Goal: Communication & Community: Share content

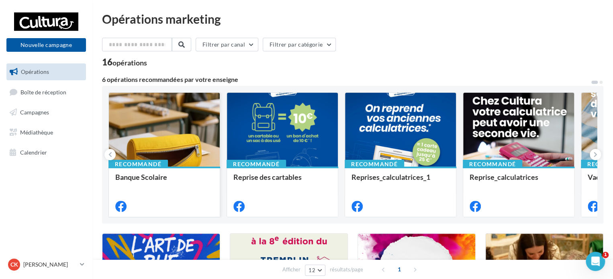
click at [164, 131] on div at bounding box center [164, 130] width 111 height 75
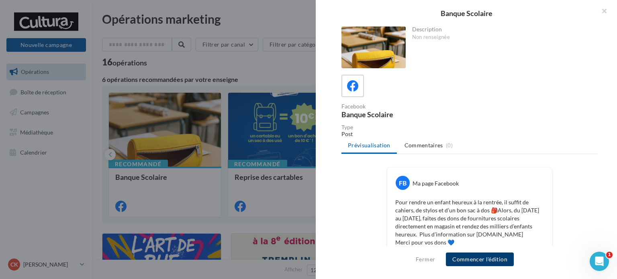
click at [479, 261] on button "Commencer l'édition" at bounding box center [480, 260] width 68 height 14
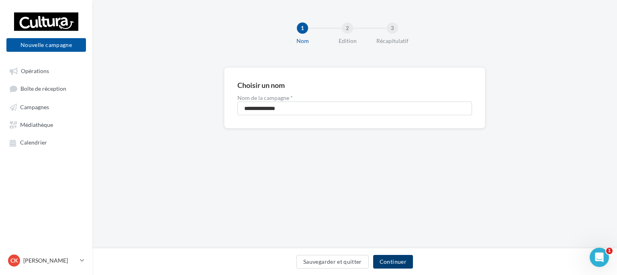
click at [398, 260] on button "Continuer" at bounding box center [393, 262] width 40 height 14
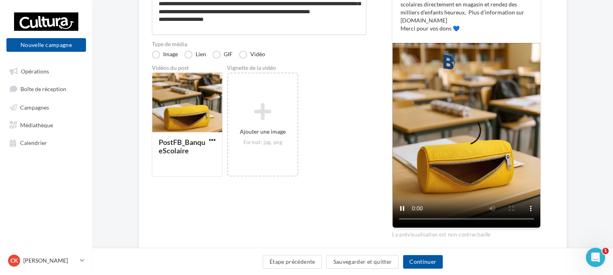
scroll to position [161, 0]
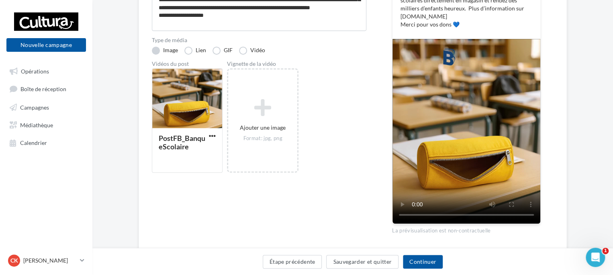
click at [155, 51] on label "Image" at bounding box center [165, 51] width 26 height 8
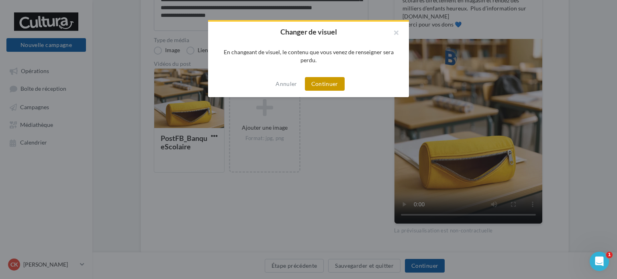
click at [338, 88] on button "Continuer" at bounding box center [325, 84] width 40 height 14
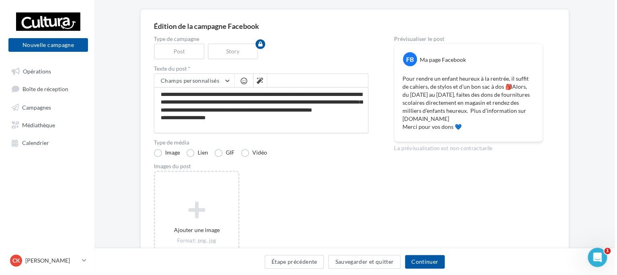
scroll to position [0, 0]
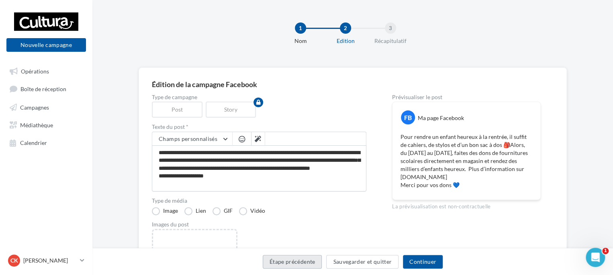
click at [283, 263] on button "Étape précédente" at bounding box center [292, 262] width 59 height 14
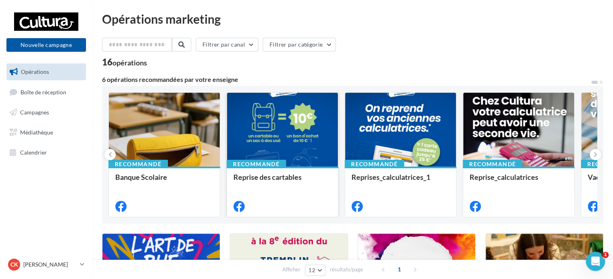
click at [289, 126] on div at bounding box center [282, 130] width 111 height 75
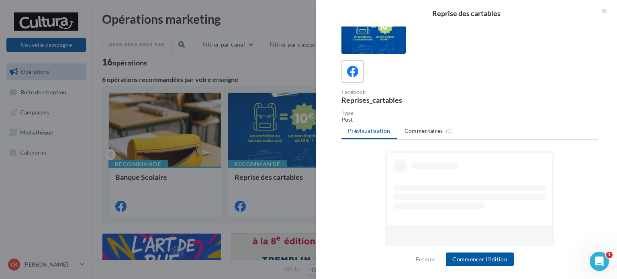
scroll to position [26, 0]
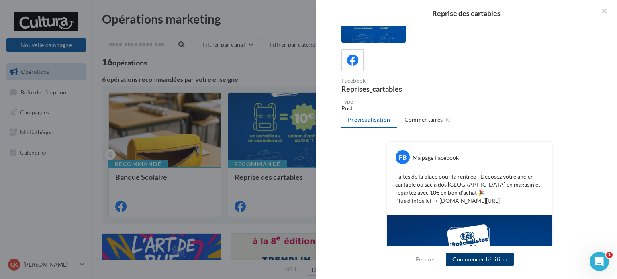
click at [482, 261] on button "Commencer l'édition" at bounding box center [480, 260] width 68 height 14
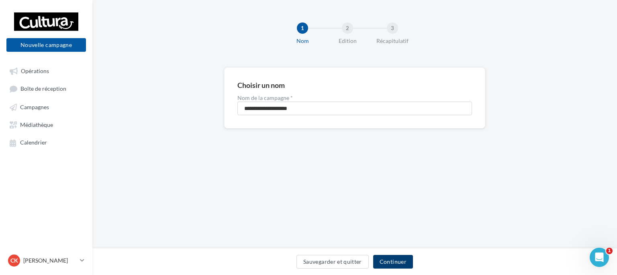
click at [396, 263] on button "Continuer" at bounding box center [393, 262] width 40 height 14
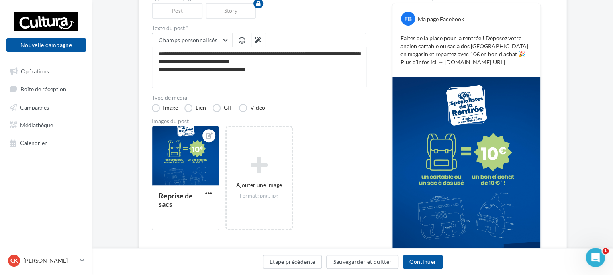
scroll to position [79, 0]
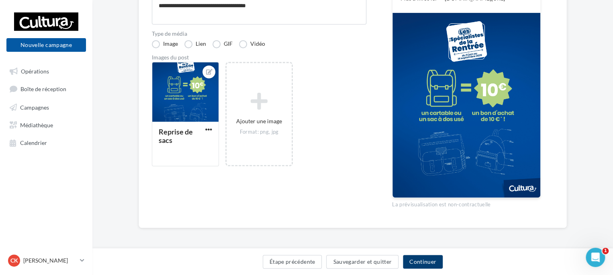
click at [426, 260] on button "Continuer" at bounding box center [423, 262] width 40 height 14
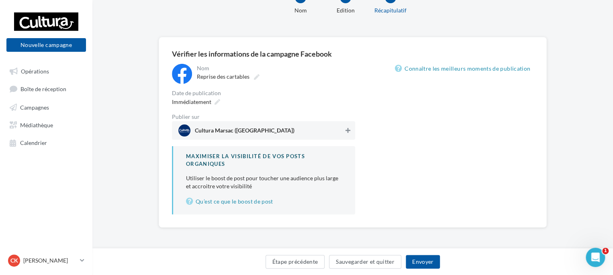
scroll to position [30, 0]
click at [348, 107] on div "Immédiatement" at bounding box center [263, 102] width 183 height 12
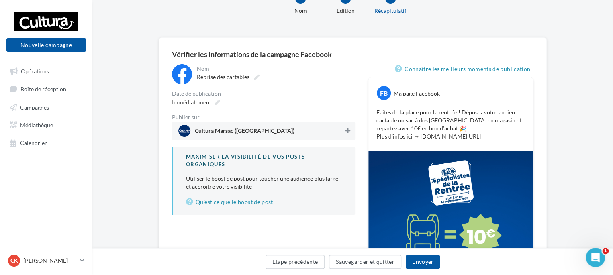
click at [349, 133] on icon at bounding box center [347, 131] width 5 height 6
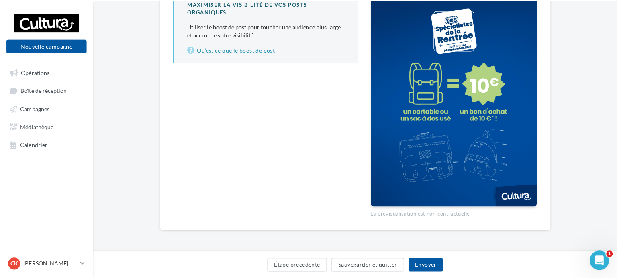
scroll to position [22, 0]
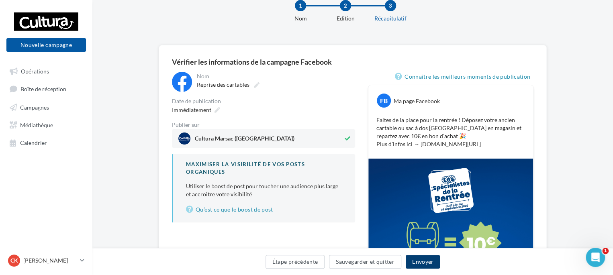
click at [429, 261] on button "Envoyer" at bounding box center [422, 262] width 34 height 14
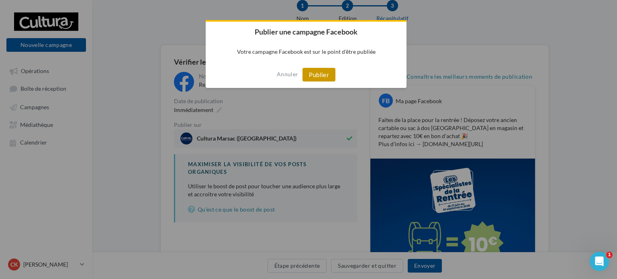
click at [314, 74] on button "Publier" at bounding box center [318, 75] width 33 height 14
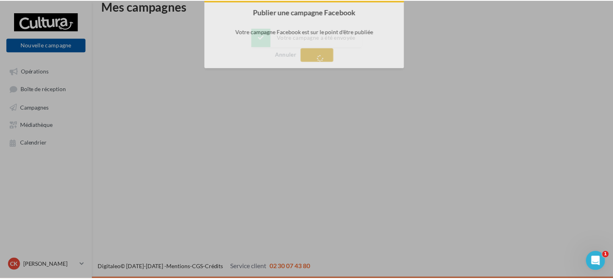
scroll to position [13, 0]
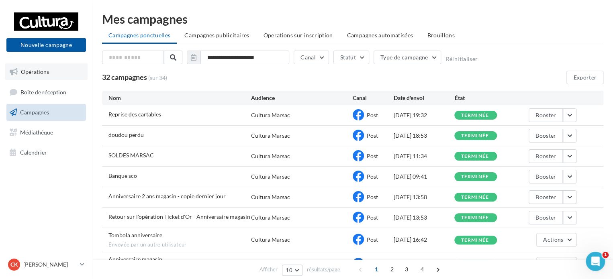
click at [31, 74] on span "Opérations" at bounding box center [35, 71] width 28 height 7
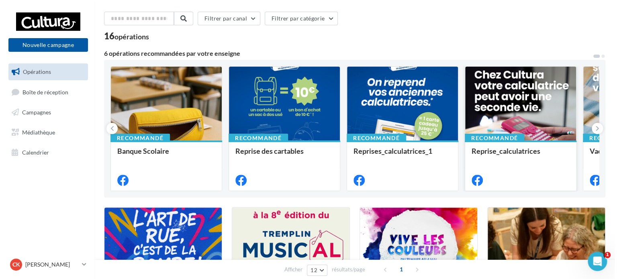
scroll to position [40, 0]
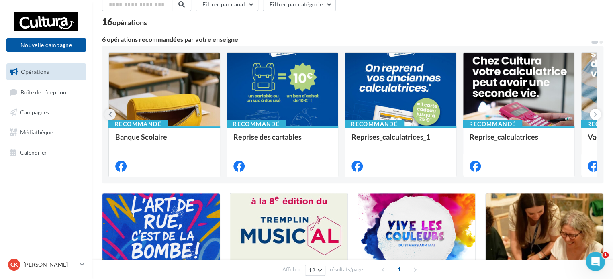
click at [109, 114] on icon at bounding box center [110, 114] width 4 height 8
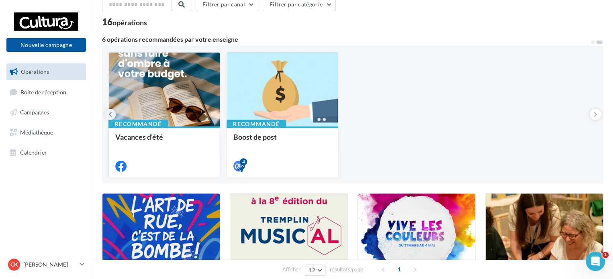
click at [109, 114] on icon at bounding box center [110, 114] width 4 height 8
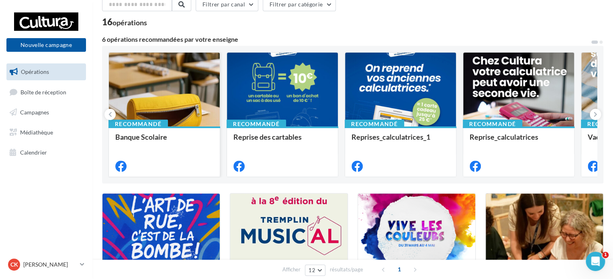
click at [160, 110] on div at bounding box center [164, 90] width 111 height 75
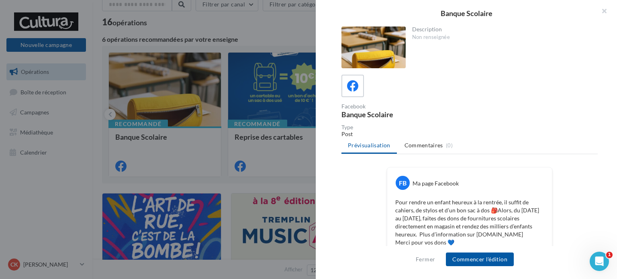
click at [480, 267] on div "Fermer Commencer l'édition" at bounding box center [466, 262] width 301 height 33
click at [481, 261] on button "Commencer l'édition" at bounding box center [480, 260] width 68 height 14
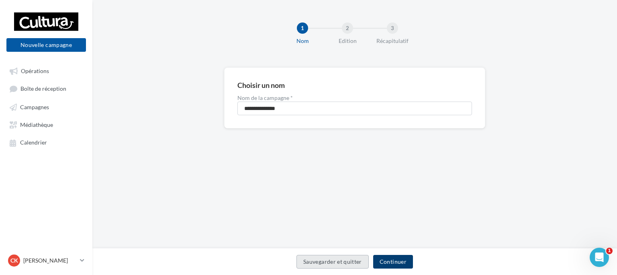
click at [388, 261] on button "Continuer" at bounding box center [393, 262] width 40 height 14
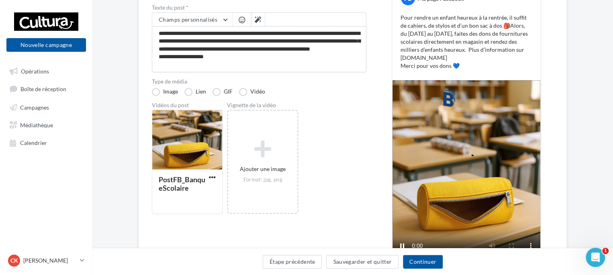
scroll to position [120, 0]
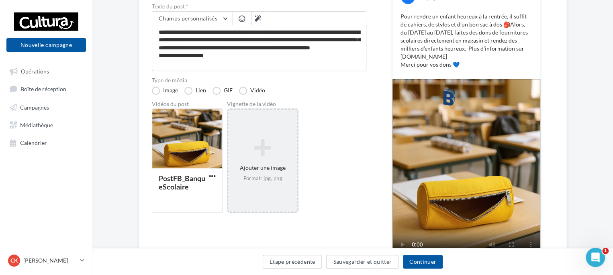
click at [272, 153] on icon at bounding box center [262, 147] width 63 height 19
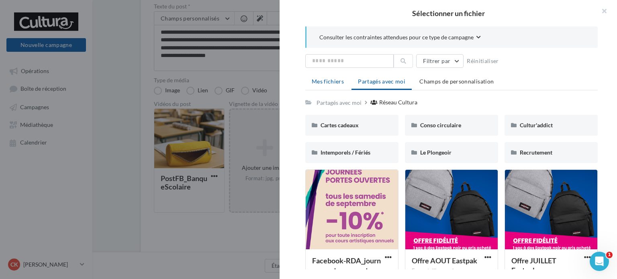
click at [321, 83] on span "Mes fichiers" at bounding box center [328, 81] width 32 height 7
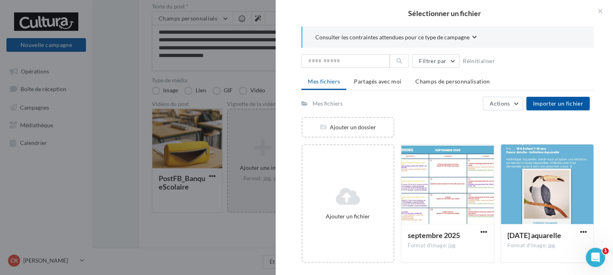
click at [414, 38] on span "Consulter les contraintes attendues pour ce type de campagne" at bounding box center [392, 37] width 154 height 8
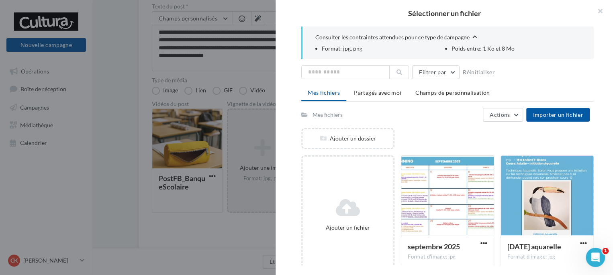
click at [414, 38] on span "Consulter les contraintes attendues pour ce type de campagne" at bounding box center [392, 37] width 154 height 8
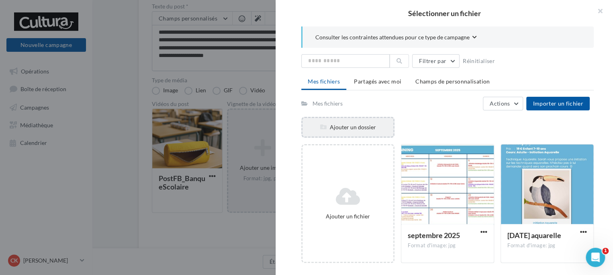
click at [350, 125] on div "Ajouter un dossier" at bounding box center [347, 127] width 91 height 8
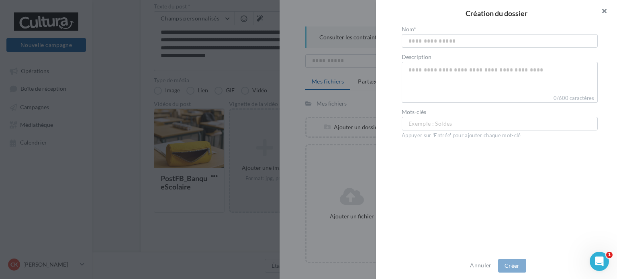
click at [601, 14] on button "button" at bounding box center [601, 12] width 32 height 24
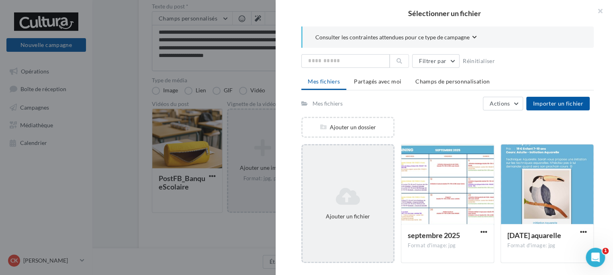
click at [337, 231] on div "Ajouter un fichier" at bounding box center [347, 203] width 93 height 119
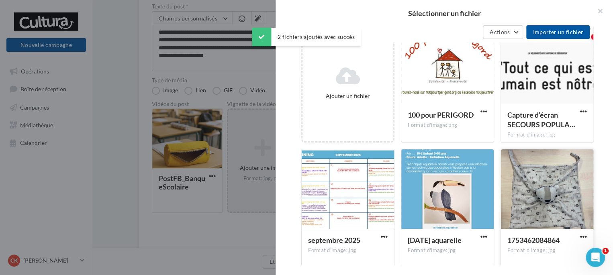
scroll to position [0, 0]
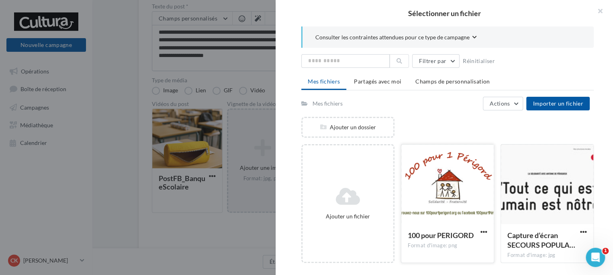
click at [451, 197] on div at bounding box center [447, 185] width 92 height 80
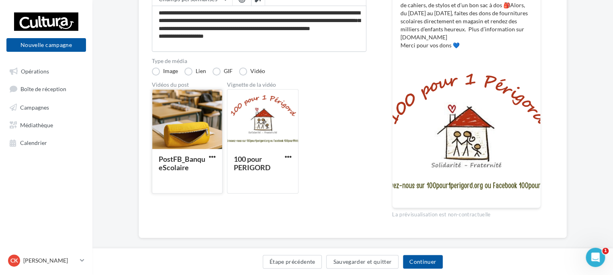
scroll to position [150, 0]
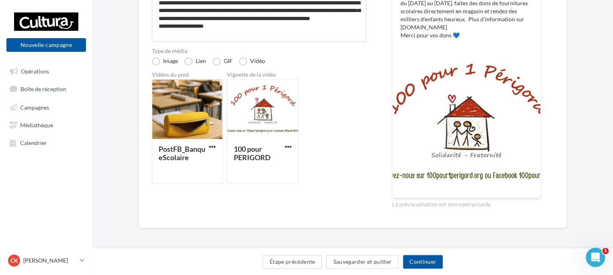
click at [334, 131] on div "Vidéos du post PostFB_BanqueScolaire Vignette de la vidéo 100 pour PERIGORD" at bounding box center [259, 128] width 214 height 112
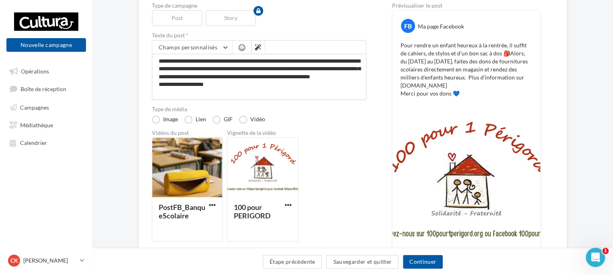
scroll to position [110, 0]
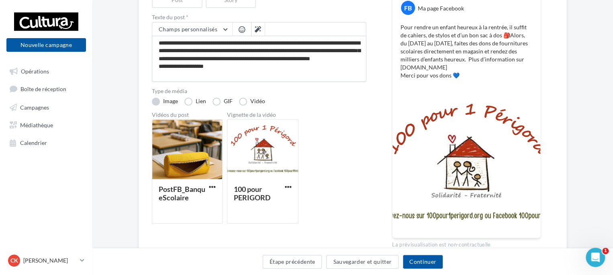
click at [164, 101] on label "Image" at bounding box center [165, 102] width 26 height 8
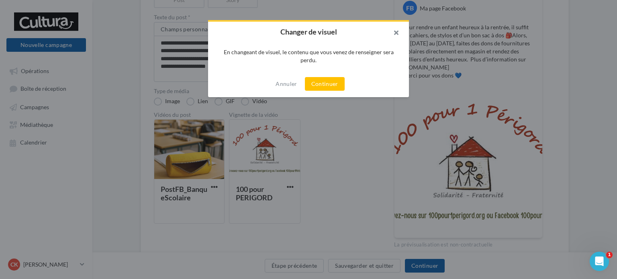
click at [400, 31] on button "button" at bounding box center [393, 34] width 32 height 24
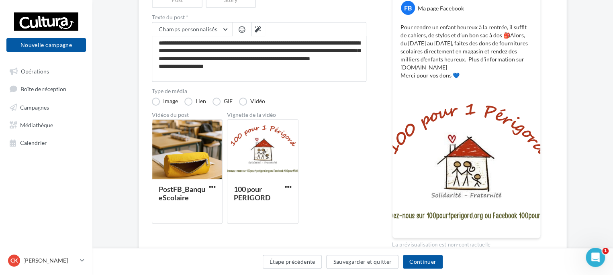
scroll to position [150, 0]
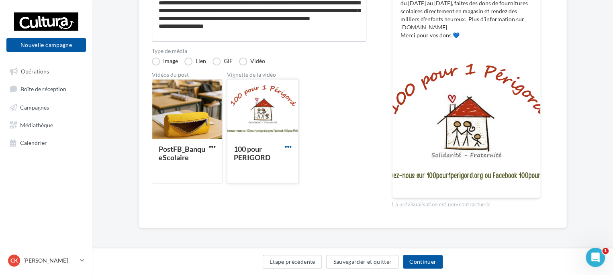
click at [288, 147] on span "button" at bounding box center [288, 146] width 7 height 7
click at [493, 140] on div at bounding box center [466, 124] width 148 height 148
click at [273, 134] on div at bounding box center [262, 109] width 71 height 60
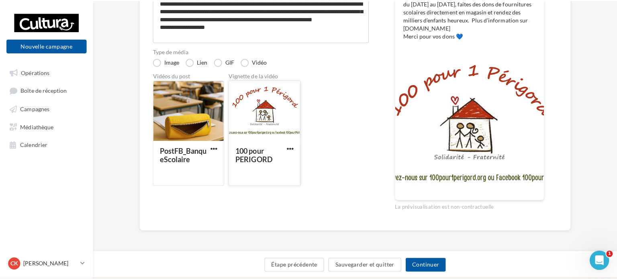
scroll to position [146, 0]
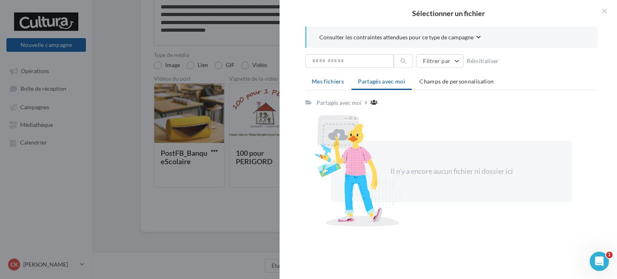
click at [328, 81] on span "Mes fichiers" at bounding box center [328, 81] width 32 height 7
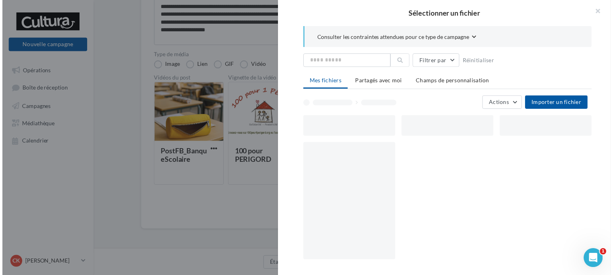
scroll to position [150, 0]
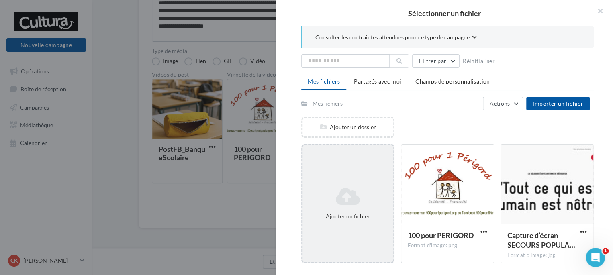
click at [349, 204] on icon at bounding box center [348, 196] width 84 height 19
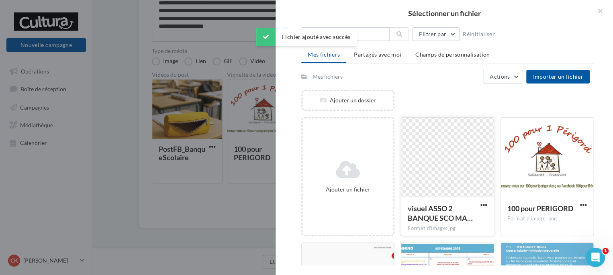
scroll to position [40, 0]
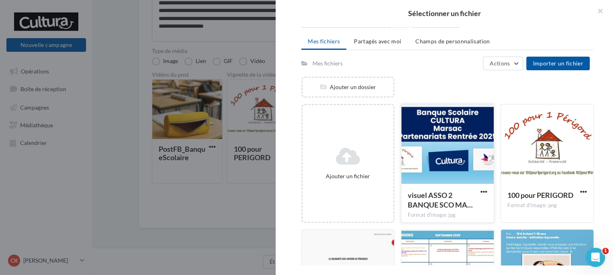
click at [449, 144] on div at bounding box center [447, 144] width 92 height 80
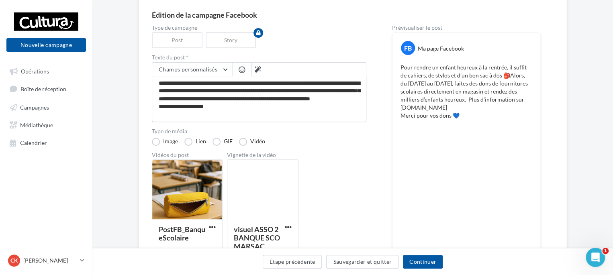
scroll to position [110, 0]
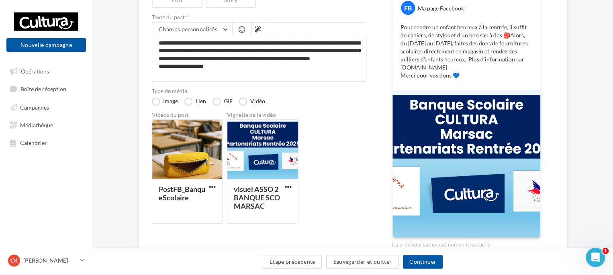
click at [492, 175] on div at bounding box center [466, 164] width 148 height 148
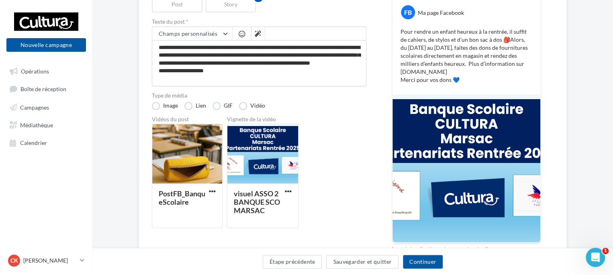
scroll to position [150, 0]
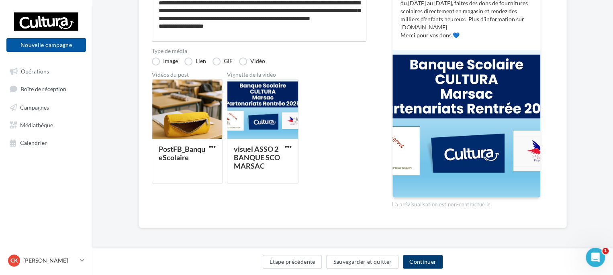
click at [421, 263] on button "Continuer" at bounding box center [423, 262] width 40 height 14
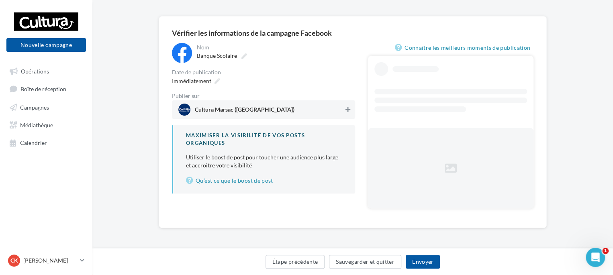
click at [351, 112] on button at bounding box center [348, 110] width 8 height 10
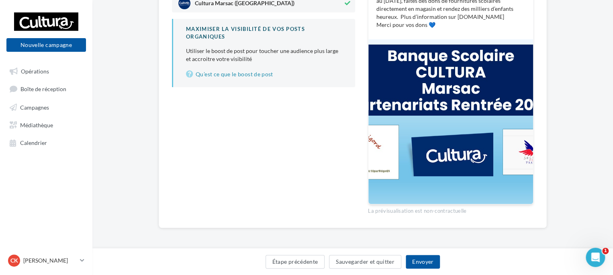
scroll to position [77, 0]
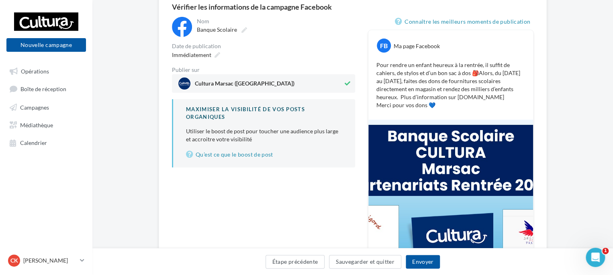
click at [443, 186] on div at bounding box center [450, 202] width 165 height 165
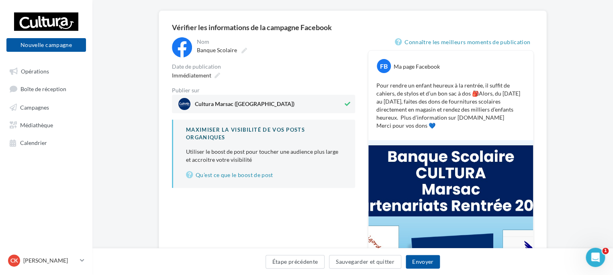
scroll to position [0, 0]
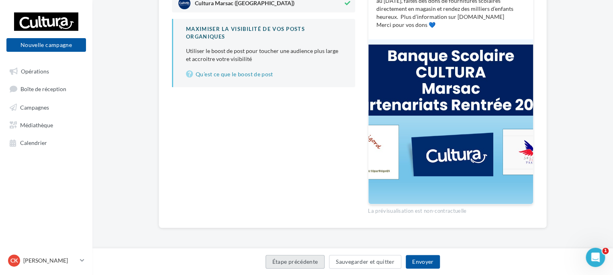
click at [296, 267] on button "Étape précédente" at bounding box center [294, 262] width 59 height 14
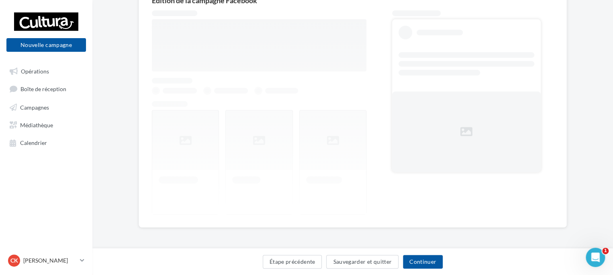
scroll to position [84, 0]
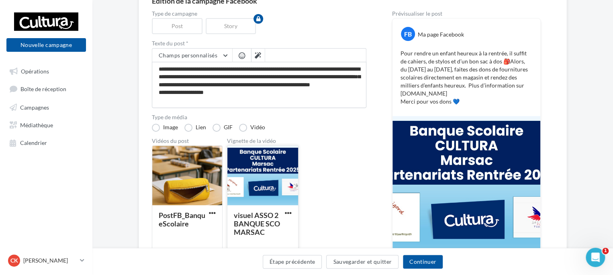
click at [267, 190] on div at bounding box center [262, 176] width 71 height 60
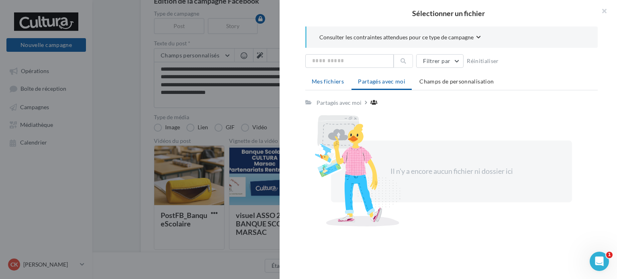
click at [334, 81] on span "Mes fichiers" at bounding box center [328, 81] width 32 height 7
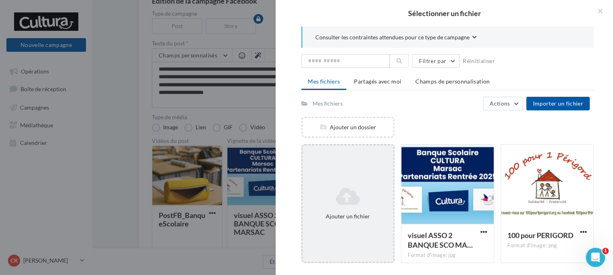
click at [370, 220] on div "Ajouter un fichier" at bounding box center [347, 203] width 91 height 40
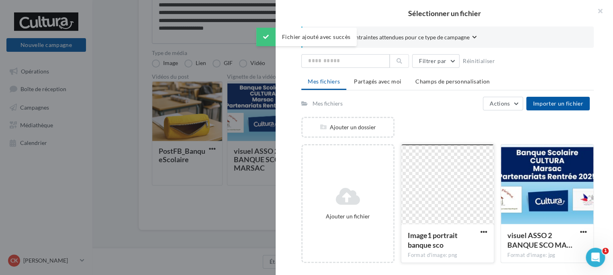
scroll to position [150, 0]
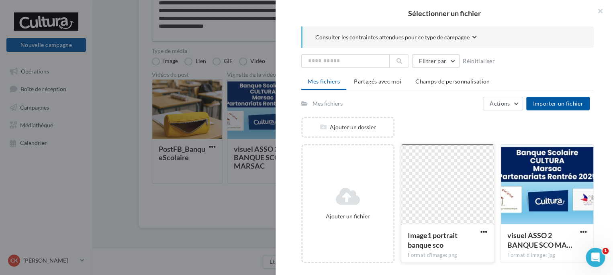
click at [446, 187] on div at bounding box center [447, 185] width 92 height 80
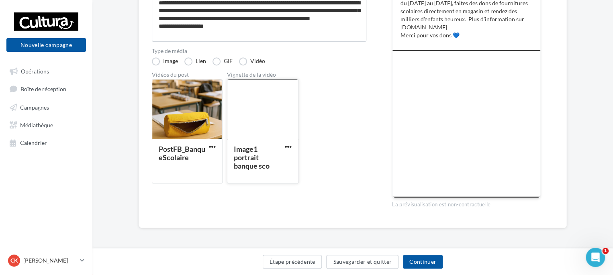
click at [260, 150] on div "Image1 portrait banque sco" at bounding box center [258, 157] width 48 height 25
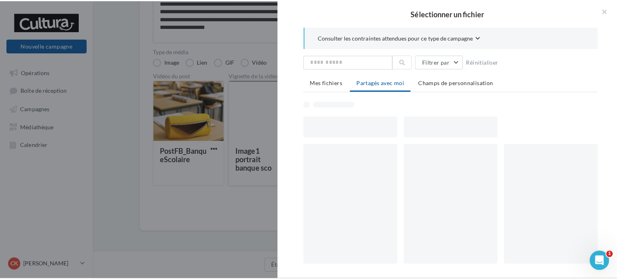
scroll to position [146, 0]
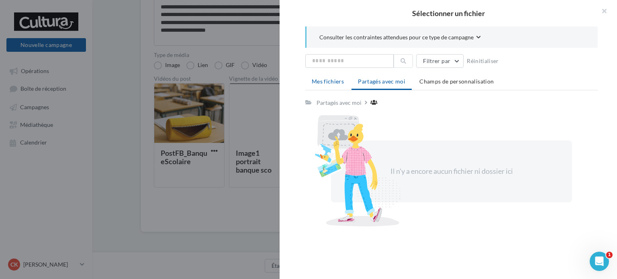
click at [326, 80] on span "Mes fichiers" at bounding box center [328, 81] width 32 height 7
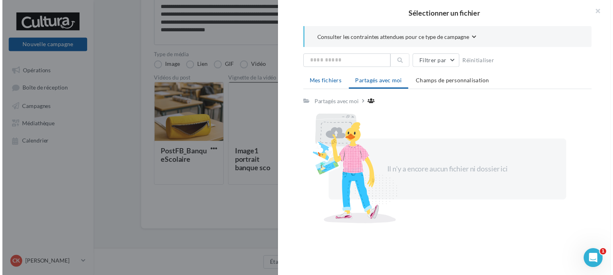
scroll to position [150, 0]
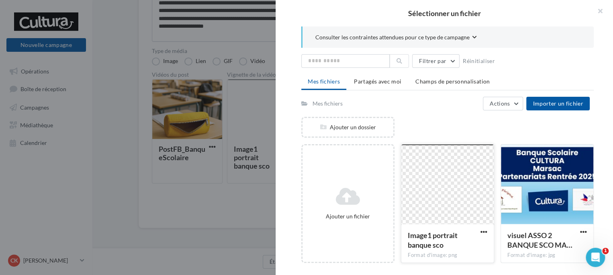
click at [435, 175] on div at bounding box center [447, 185] width 92 height 80
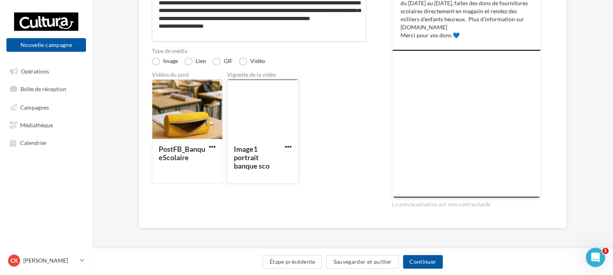
click at [264, 138] on div at bounding box center [262, 109] width 71 height 60
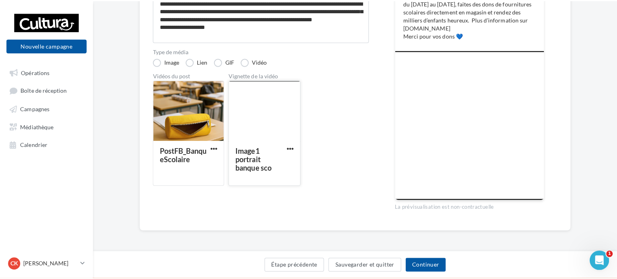
scroll to position [146, 0]
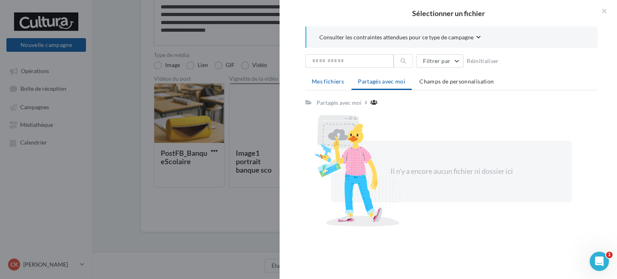
click at [328, 80] on span "Mes fichiers" at bounding box center [328, 81] width 32 height 7
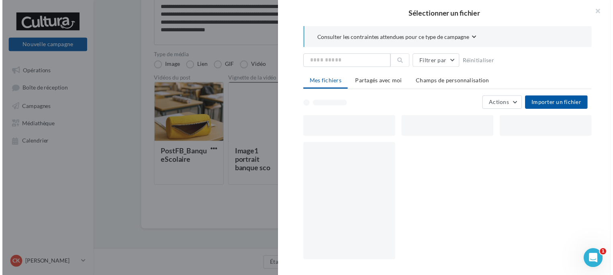
scroll to position [150, 0]
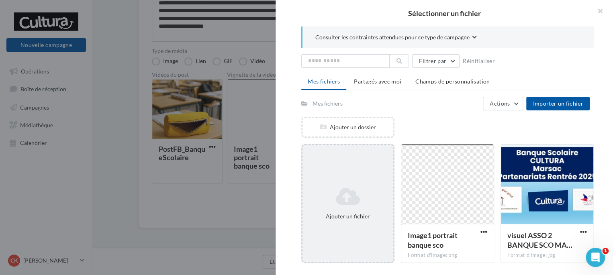
click at [365, 211] on div "Ajouter un fichier" at bounding box center [347, 203] width 91 height 40
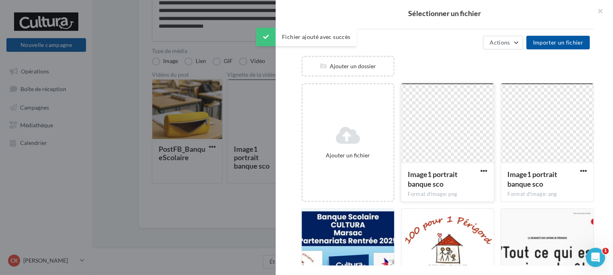
scroll to position [120, 0]
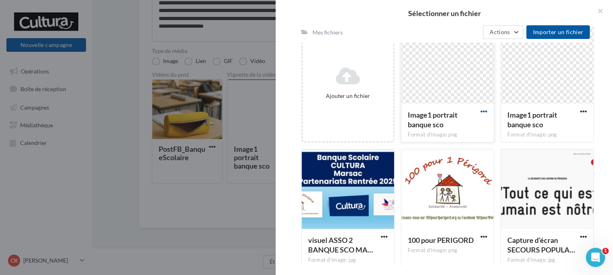
click at [482, 109] on span "button" at bounding box center [483, 111] width 7 height 7
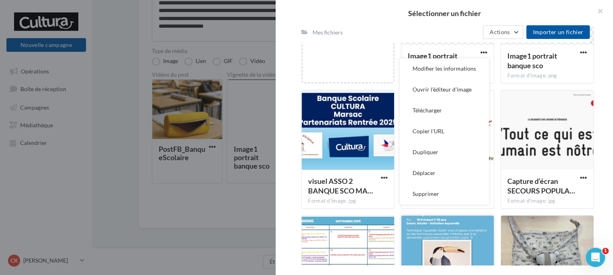
scroll to position [161, 0]
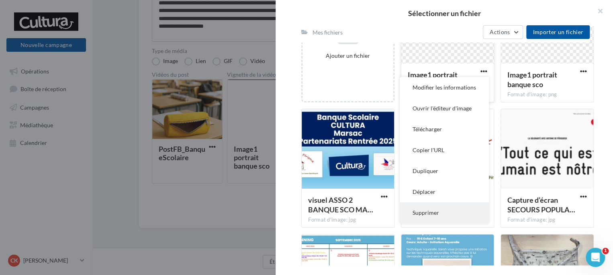
click at [447, 212] on button "Supprimer" at bounding box center [443, 212] width 89 height 21
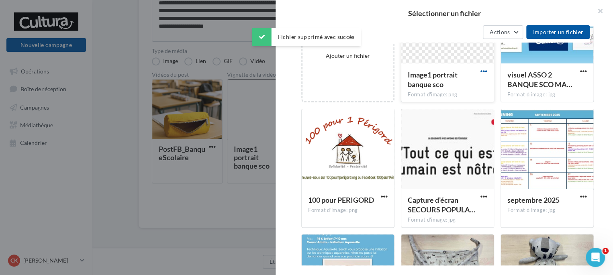
click at [482, 70] on span "button" at bounding box center [483, 71] width 7 height 7
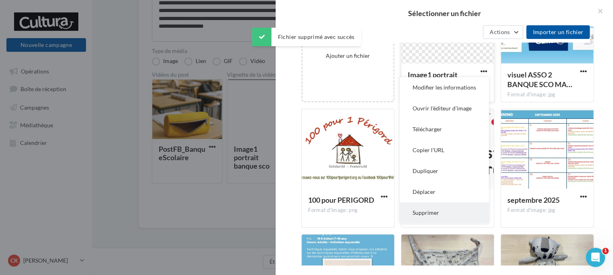
click at [440, 212] on button "Supprimer" at bounding box center [443, 212] width 89 height 21
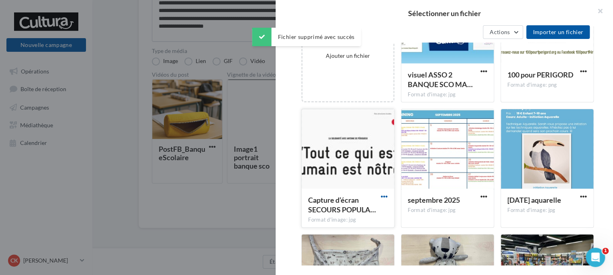
click at [385, 195] on span "button" at bounding box center [384, 196] width 7 height 7
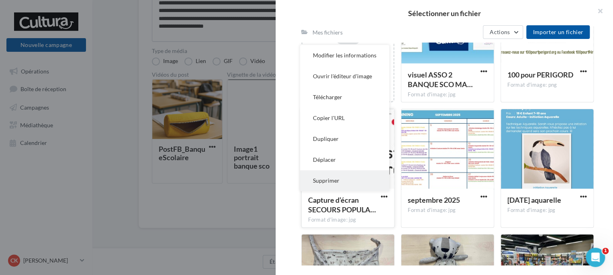
click at [350, 179] on button "Supprimer" at bounding box center [344, 180] width 89 height 21
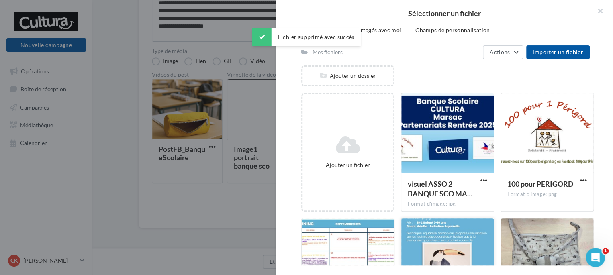
scroll to position [40, 0]
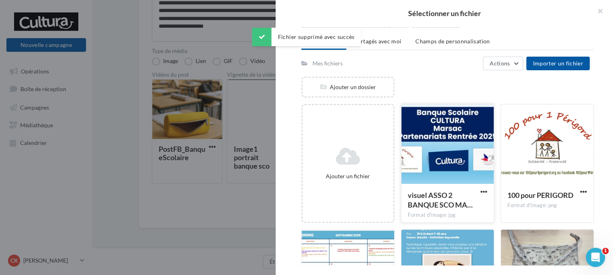
click at [449, 131] on div at bounding box center [447, 144] width 92 height 80
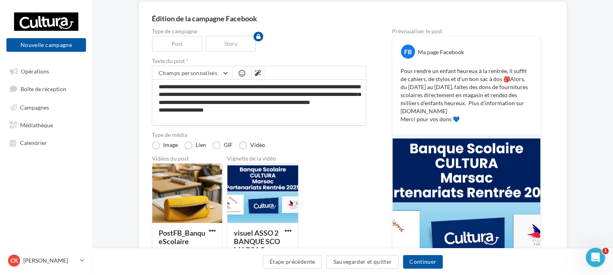
scroll to position [110, 0]
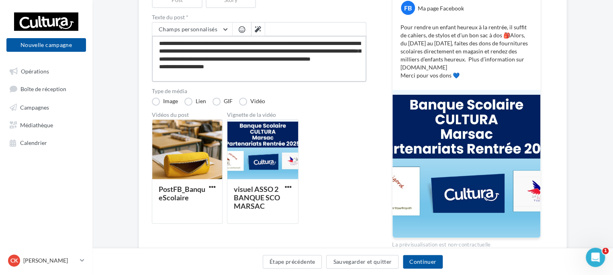
click at [239, 78] on textarea "**********" at bounding box center [259, 59] width 214 height 46
type textarea "**********"
paste textarea
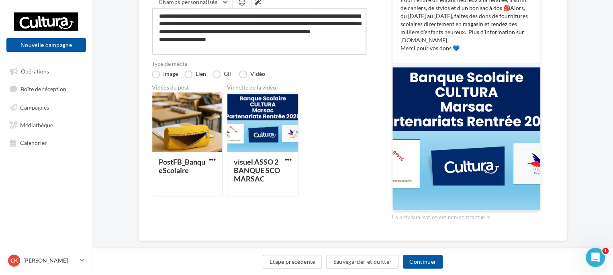
scroll to position [150, 0]
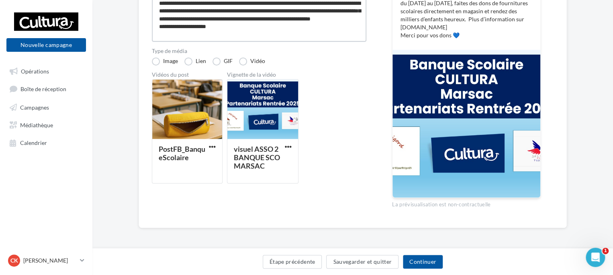
type textarea "**********"
click at [438, 157] on div at bounding box center [466, 124] width 148 height 148
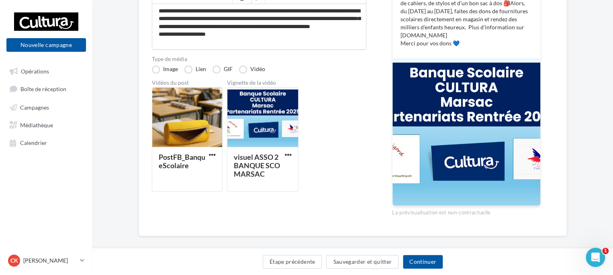
scroll to position [150, 0]
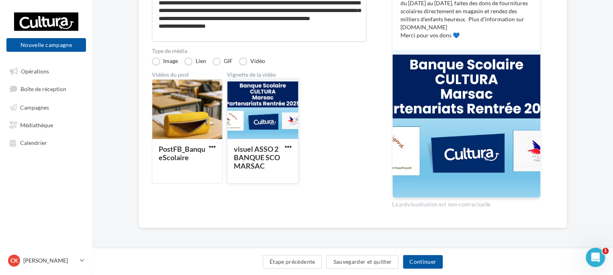
click at [282, 118] on div at bounding box center [262, 109] width 71 height 60
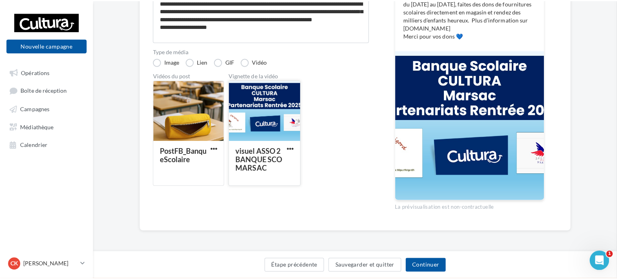
scroll to position [146, 0]
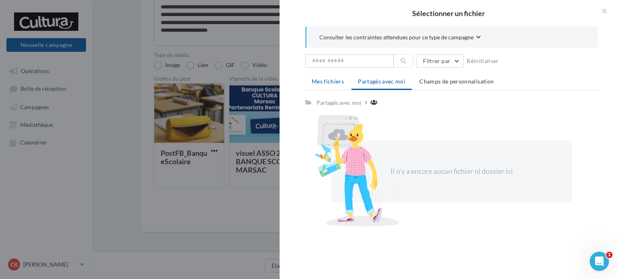
click at [326, 83] on span "Mes fichiers" at bounding box center [328, 81] width 32 height 7
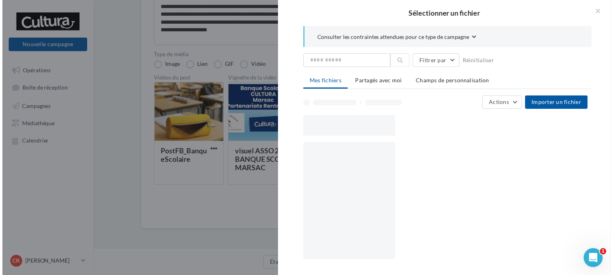
scroll to position [150, 0]
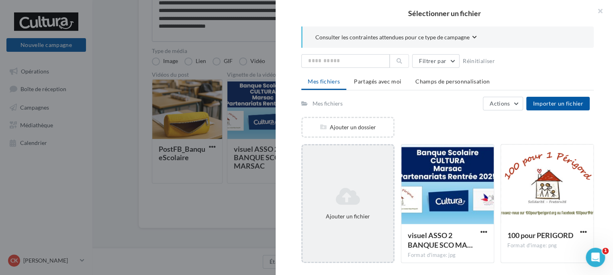
click at [361, 219] on div "Ajouter un fichier" at bounding box center [348, 216] width 84 height 8
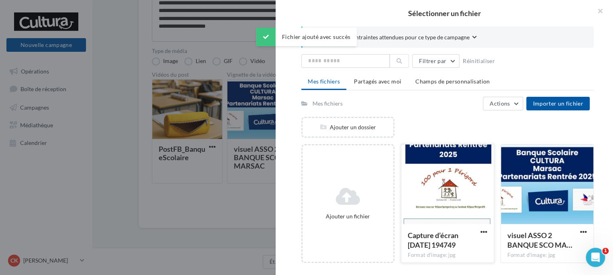
click at [442, 199] on div at bounding box center [447, 185] width 92 height 80
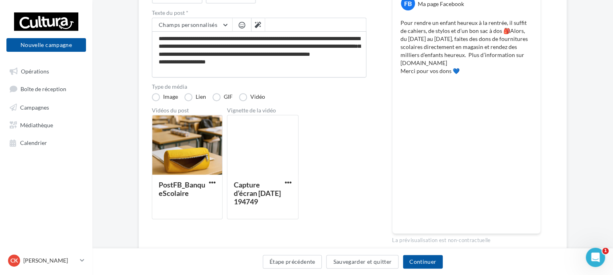
scroll to position [120, 0]
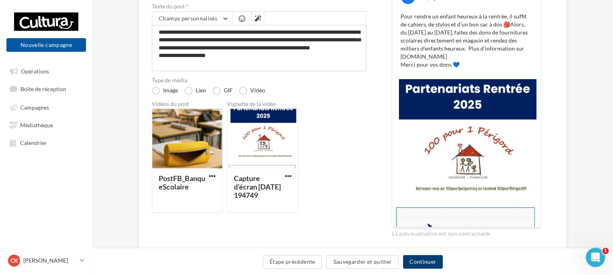
click at [423, 260] on button "Continuer" at bounding box center [423, 262] width 40 height 14
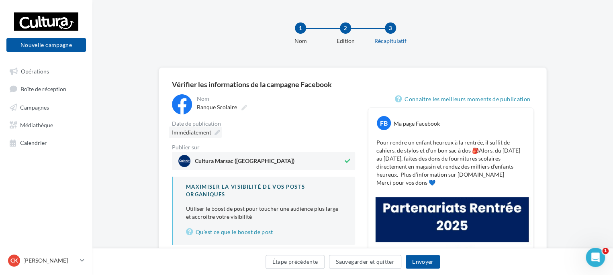
click at [216, 131] on icon at bounding box center [217, 133] width 6 height 6
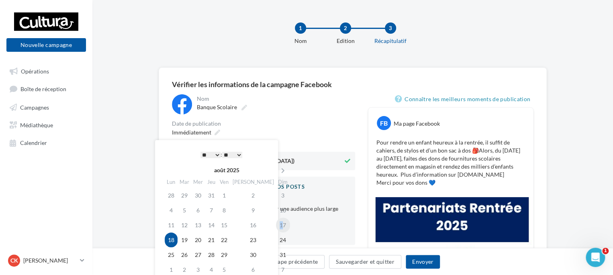
click at [276, 224] on td "17" at bounding box center [283, 225] width 14 height 15
click at [299, 121] on div "Date de publication" at bounding box center [263, 124] width 183 height 6
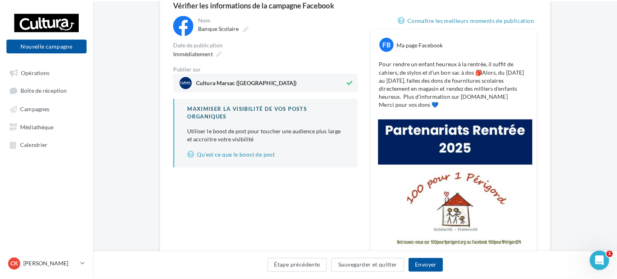
scroll to position [80, 0]
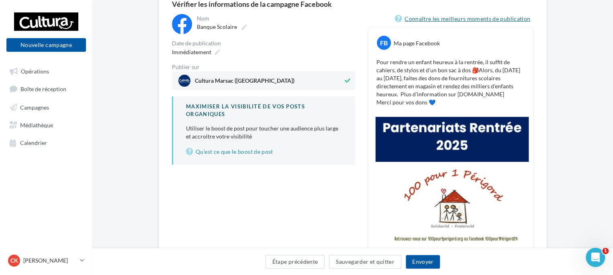
click at [469, 19] on link "Connaître les meilleurs moments de publication" at bounding box center [464, 19] width 139 height 10
click at [214, 50] on icon at bounding box center [217, 52] width 6 height 6
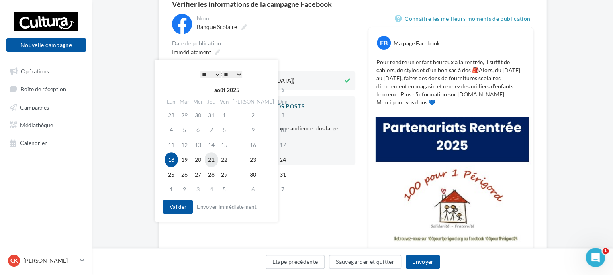
click at [215, 158] on td "21" at bounding box center [211, 159] width 13 height 15
click at [238, 73] on select "** ** ** ** ** **" at bounding box center [232, 74] width 20 height 6
click at [185, 207] on button "Valider" at bounding box center [178, 207] width 30 height 14
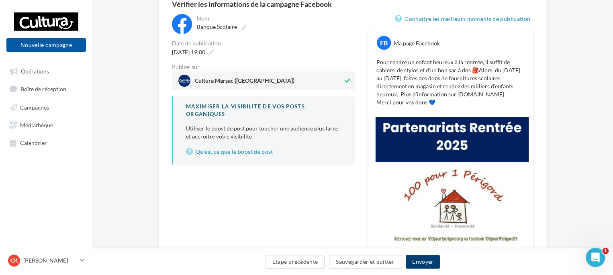
click at [426, 263] on button "Envoyer" at bounding box center [422, 262] width 34 height 14
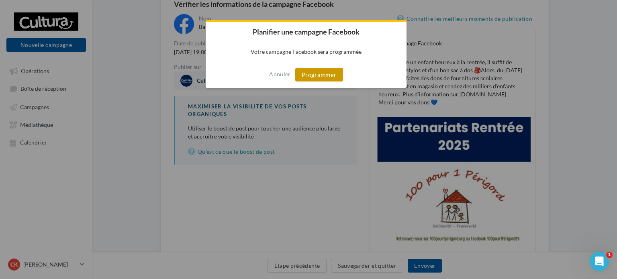
click at [324, 75] on button "Programmer" at bounding box center [319, 75] width 48 height 14
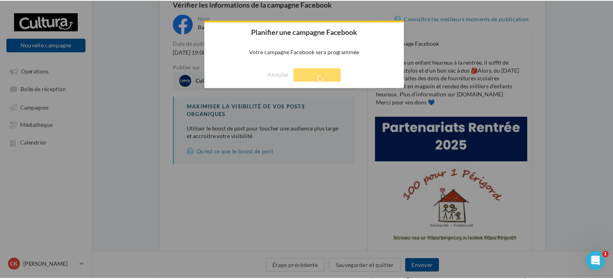
scroll to position [13, 0]
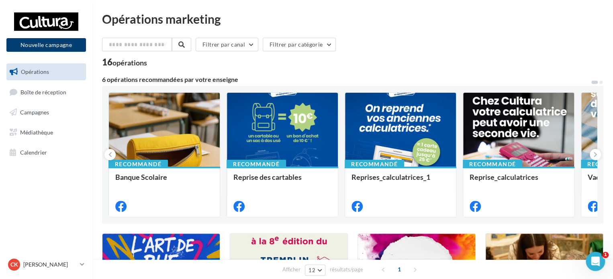
click at [46, 47] on button "Nouvelle campagne" at bounding box center [45, 45] width 79 height 14
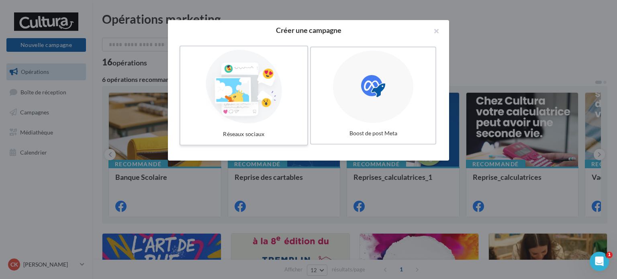
click at [242, 116] on div at bounding box center [243, 87] width 120 height 74
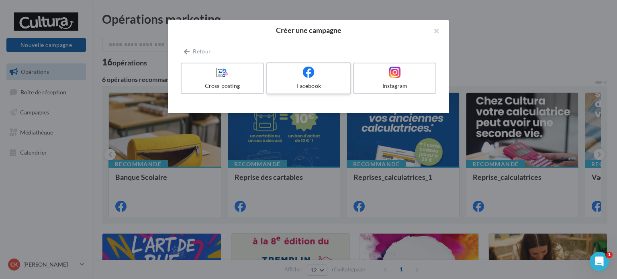
click at [309, 85] on div "Facebook" at bounding box center [308, 86] width 76 height 8
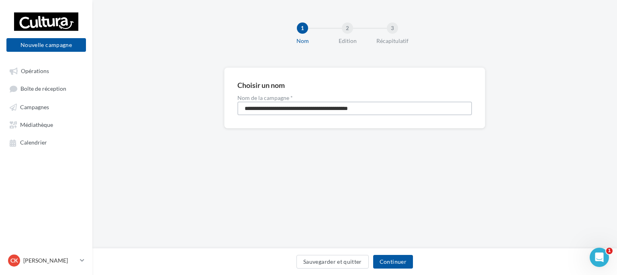
click at [393, 107] on input "**********" at bounding box center [354, 109] width 234 height 14
drag, startPoint x: 401, startPoint y: 106, endPoint x: 236, endPoint y: 110, distance: 165.5
click at [234, 112] on div "**********" at bounding box center [354, 97] width 261 height 61
type input "*"
type input "**********"
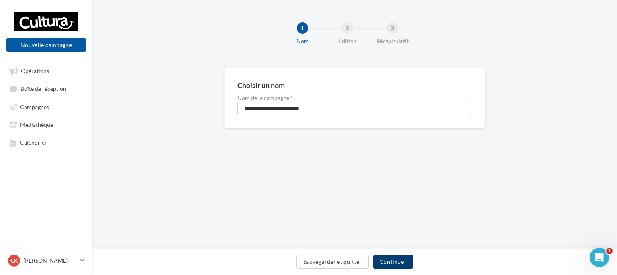
click at [389, 257] on button "Continuer" at bounding box center [393, 262] width 40 height 14
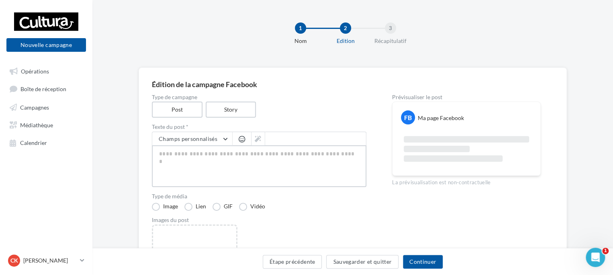
click at [189, 155] on textarea at bounding box center [259, 166] width 214 height 42
paste textarea "**********"
type textarea "**********"
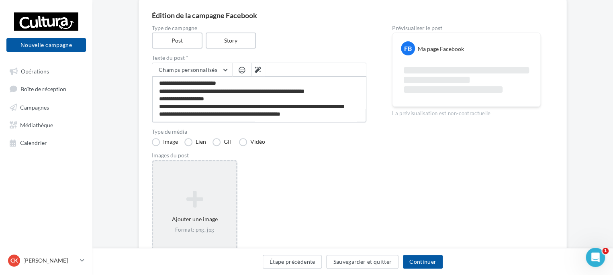
scroll to position [80, 0]
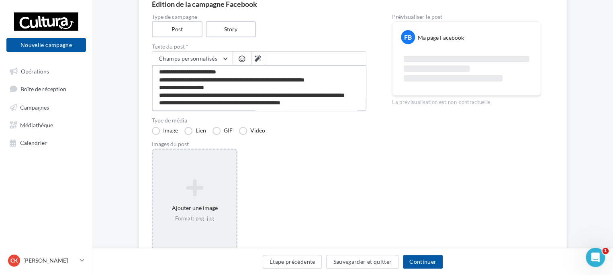
type textarea "**********"
click at [204, 190] on icon at bounding box center [194, 187] width 77 height 19
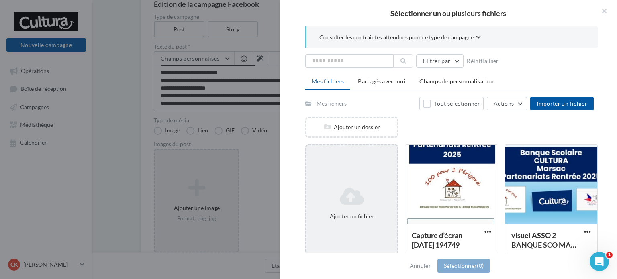
click at [371, 210] on div "Ajouter un fichier" at bounding box center [351, 203] width 91 height 40
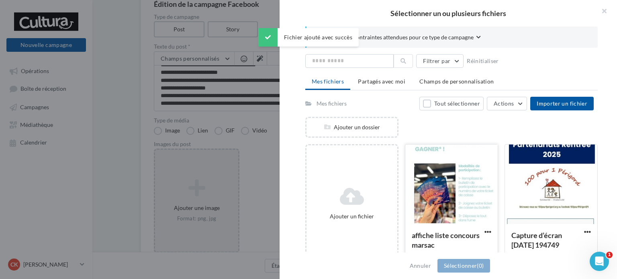
click at [454, 197] on div at bounding box center [451, 185] width 92 height 80
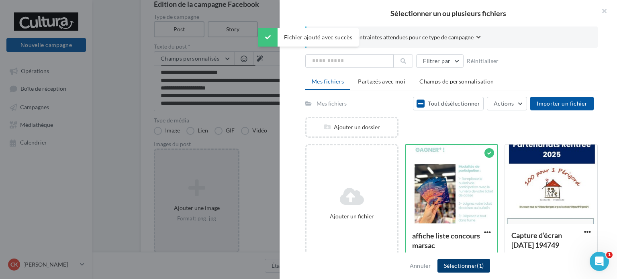
click at [473, 265] on button "Sélectionner (1)" at bounding box center [463, 266] width 53 height 14
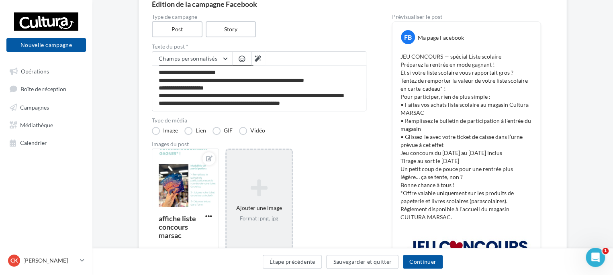
scroll to position [120, 0]
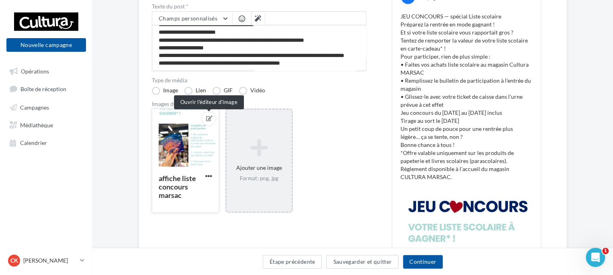
click at [207, 117] on icon at bounding box center [209, 119] width 6 height 6
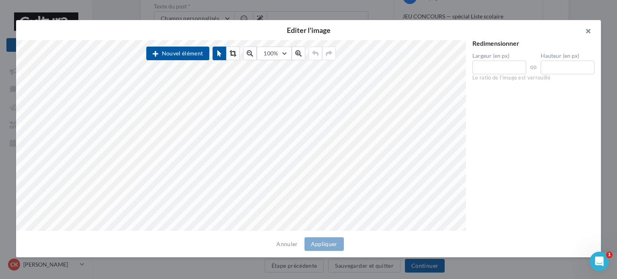
click at [589, 31] on button "button" at bounding box center [584, 32] width 32 height 24
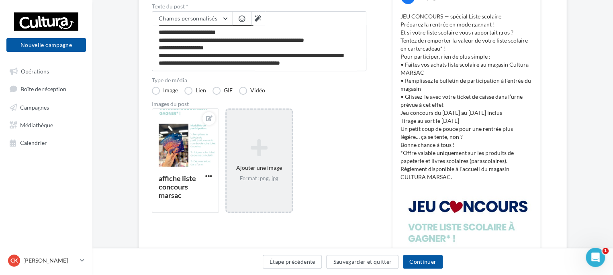
click at [123, 198] on div "Édition de la campagne Facebook Type de campagne Post Story Texte du post * Cha…" at bounding box center [352, 201] width 520 height 509
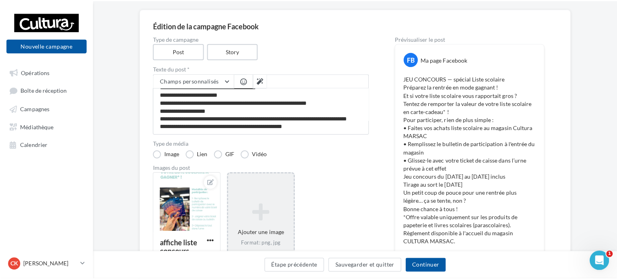
scroll to position [161, 0]
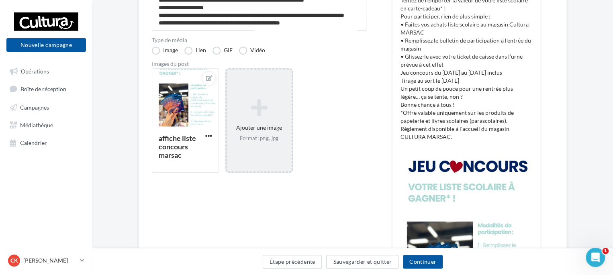
click at [271, 139] on div "Format: png, jpg" at bounding box center [259, 138] width 58 height 7
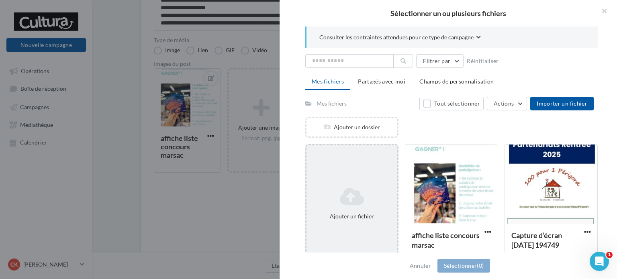
click at [372, 182] on div "Ajouter un fichier" at bounding box center [351, 203] width 93 height 119
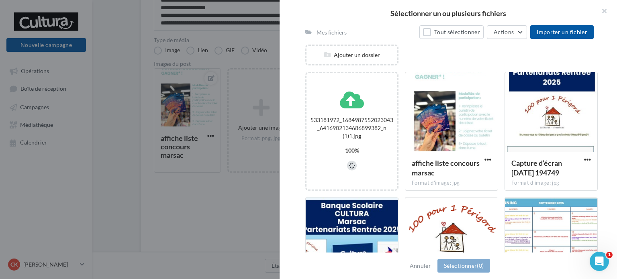
scroll to position [80, 0]
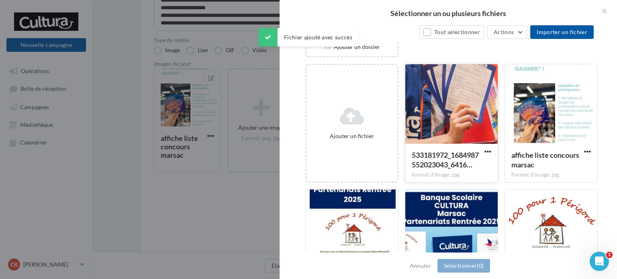
click at [466, 101] on div at bounding box center [451, 104] width 92 height 80
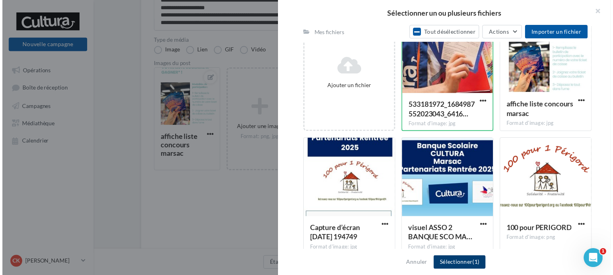
scroll to position [141, 0]
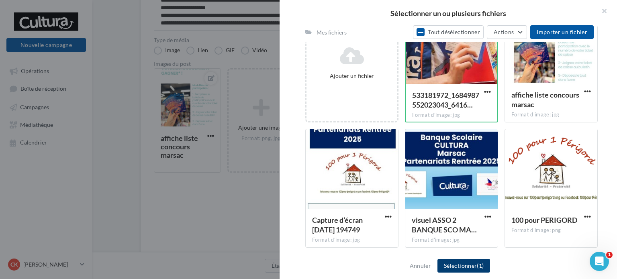
click at [462, 273] on button "Sélectionner (1)" at bounding box center [463, 266] width 53 height 14
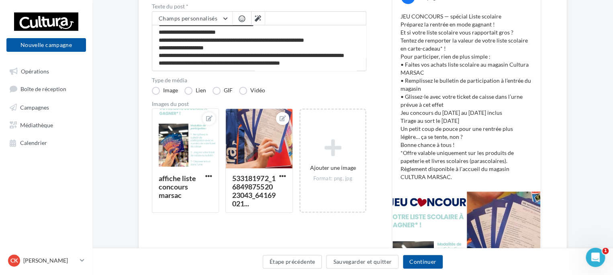
scroll to position [161, 0]
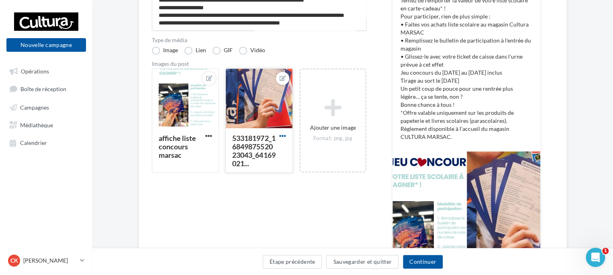
click at [284, 136] on span "button" at bounding box center [282, 135] width 7 height 7
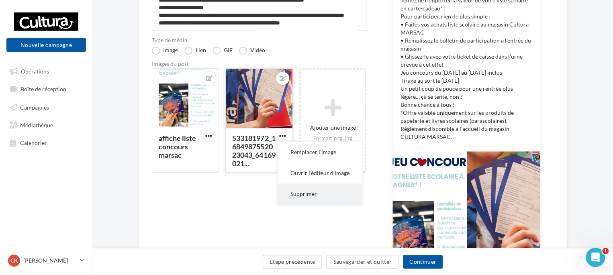
click at [305, 197] on button "Supprimer" at bounding box center [319, 193] width 85 height 21
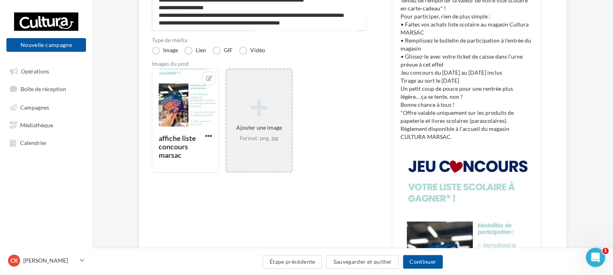
click at [278, 137] on div "Format: png, jpg" at bounding box center [259, 138] width 58 height 7
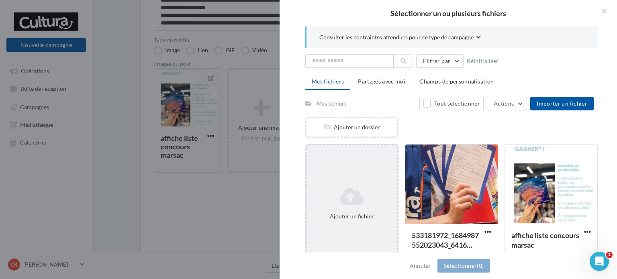
click at [365, 192] on icon at bounding box center [352, 196] width 84 height 19
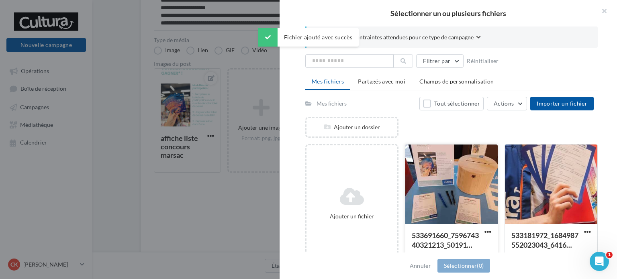
click at [447, 192] on div at bounding box center [451, 185] width 92 height 80
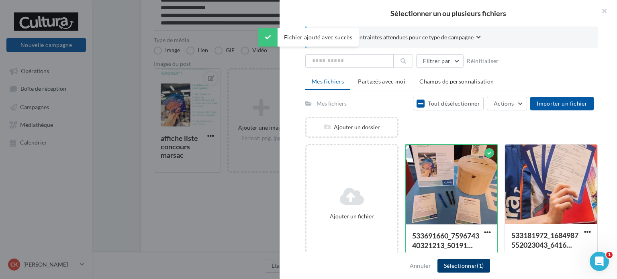
click at [479, 267] on span "(1)" at bounding box center [480, 265] width 7 height 7
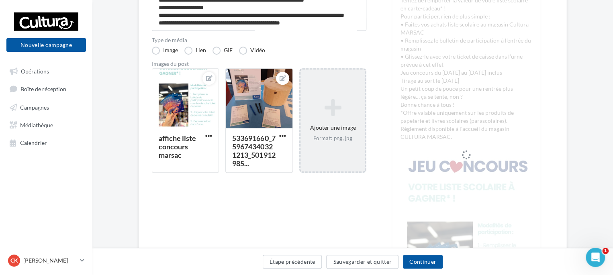
click at [350, 133] on div "Ajouter une image Format: png, jpg" at bounding box center [332, 120] width 65 height 51
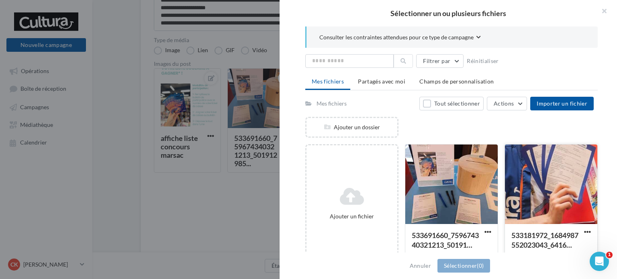
click at [540, 186] on div at bounding box center [551, 185] width 92 height 80
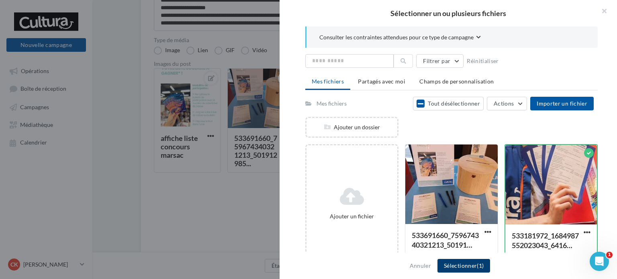
click at [452, 268] on button "Sélectionner (1)" at bounding box center [463, 266] width 53 height 14
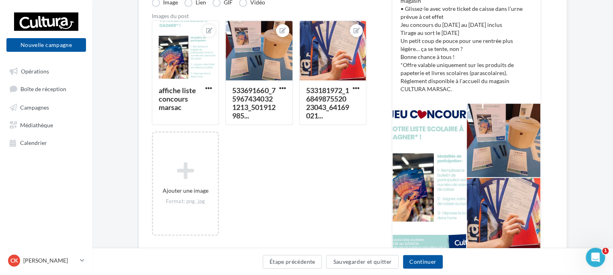
scroll to position [102, 0]
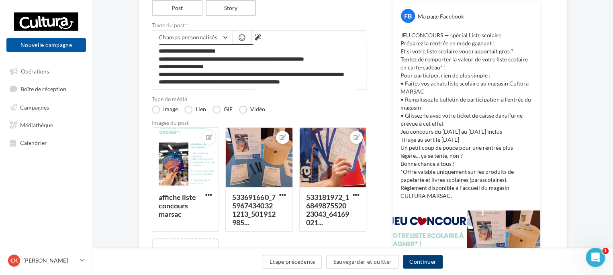
click at [434, 266] on button "Continuer" at bounding box center [423, 262] width 40 height 14
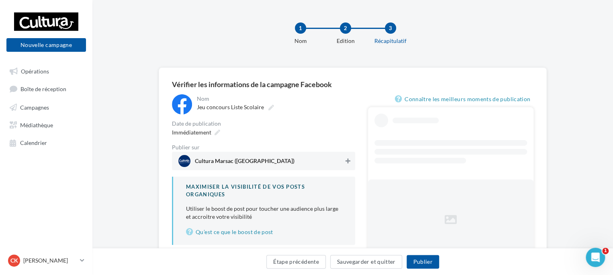
click at [346, 163] on icon at bounding box center [347, 161] width 5 height 6
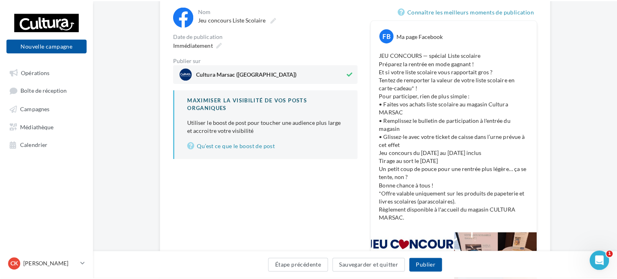
scroll to position [80, 0]
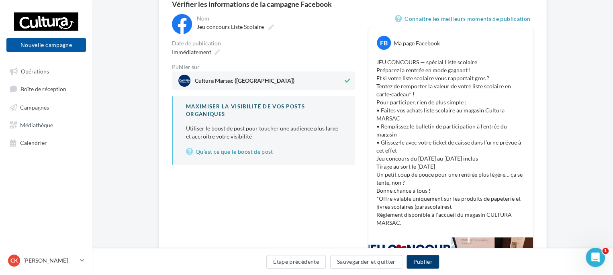
click at [431, 260] on button "Publier" at bounding box center [422, 262] width 32 height 14
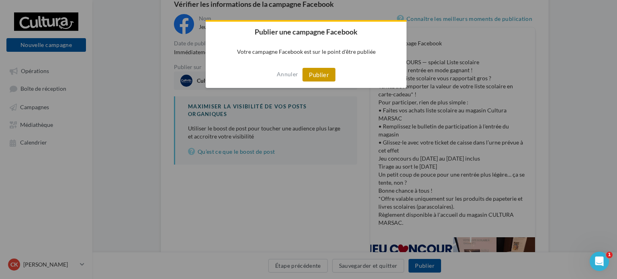
click at [312, 75] on button "Publier" at bounding box center [318, 75] width 33 height 14
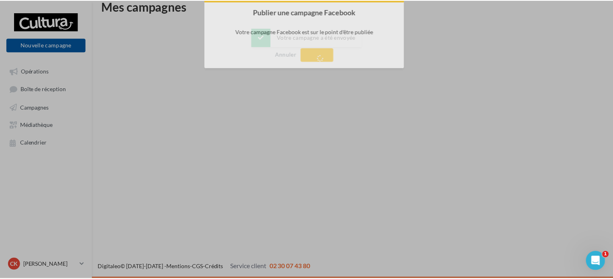
scroll to position [13, 0]
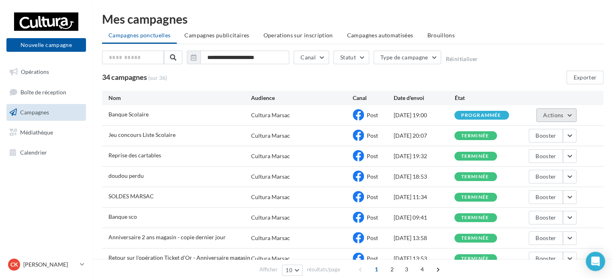
click at [559, 115] on span "Actions" at bounding box center [553, 115] width 20 height 7
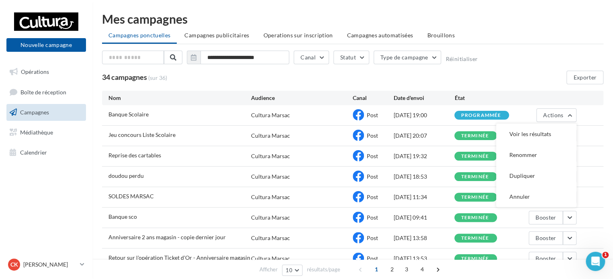
click at [126, 116] on span "Banque Scolaire" at bounding box center [128, 114] width 40 height 7
drag, startPoint x: 488, startPoint y: 116, endPoint x: 497, endPoint y: 115, distance: 9.3
click at [487, 116] on div "programmée" at bounding box center [480, 115] width 40 height 5
click at [568, 114] on button "Actions" at bounding box center [556, 115] width 40 height 14
click at [528, 176] on button "Dupliquer" at bounding box center [536, 175] width 80 height 21
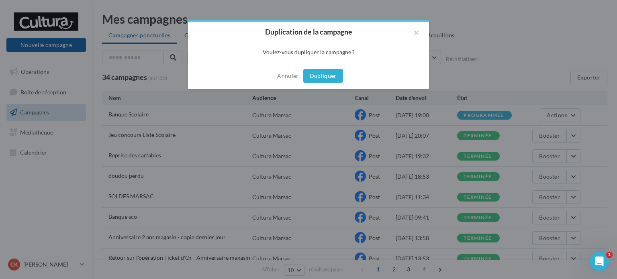
click at [321, 77] on button "Dupliquer" at bounding box center [323, 76] width 40 height 14
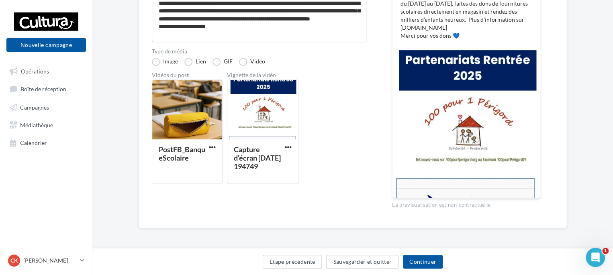
scroll to position [150, 0]
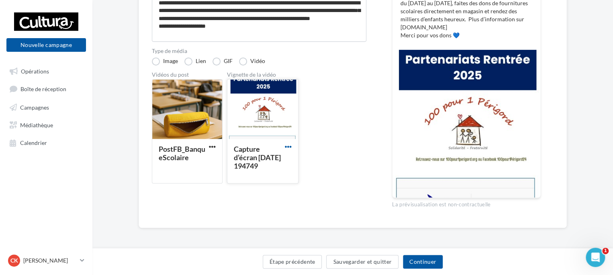
click at [287, 146] on span "button" at bounding box center [288, 146] width 7 height 7
click at [324, 164] on button "Remplacer l'image" at bounding box center [323, 163] width 80 height 21
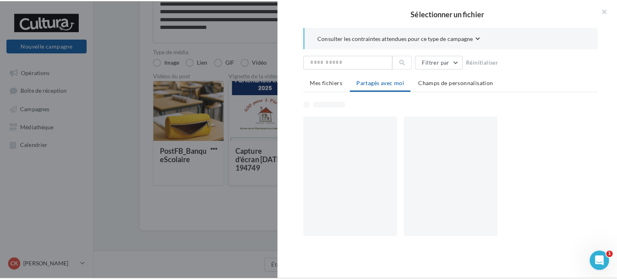
scroll to position [146, 0]
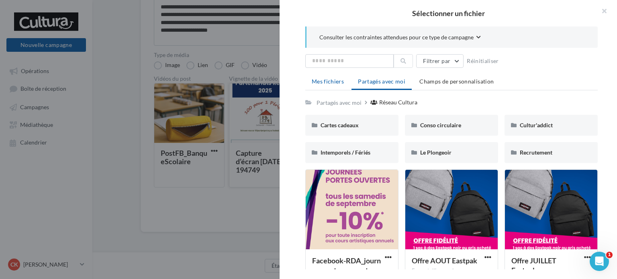
click at [340, 81] on span "Mes fichiers" at bounding box center [328, 81] width 32 height 7
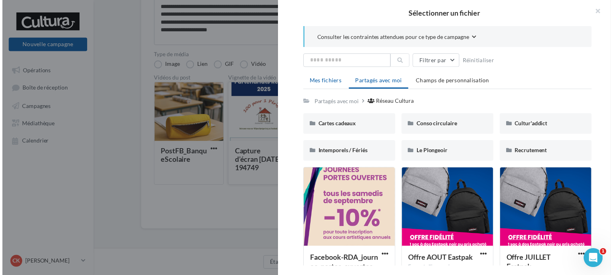
scroll to position [150, 0]
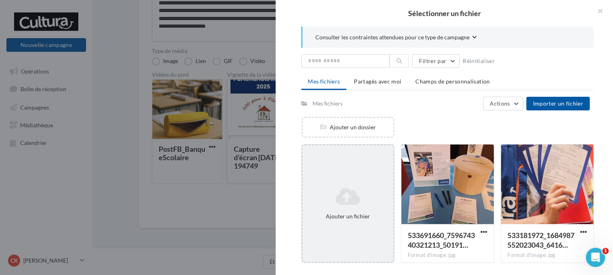
click at [334, 212] on div "Ajouter un fichier" at bounding box center [348, 216] width 84 height 8
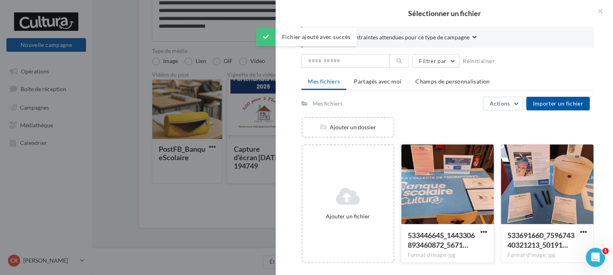
click at [455, 199] on div at bounding box center [447, 185] width 92 height 80
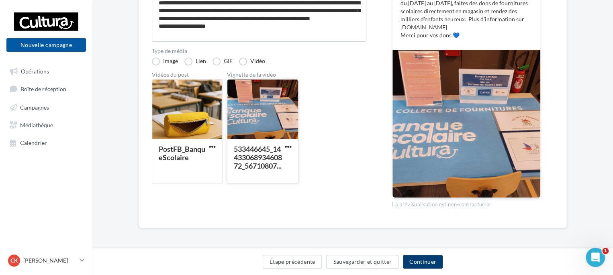
click at [429, 264] on button "Continuer" at bounding box center [423, 262] width 40 height 14
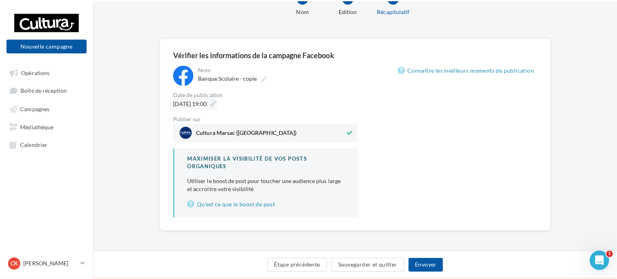
scroll to position [51, 0]
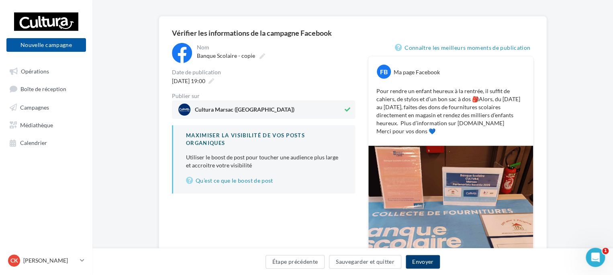
click at [424, 260] on button "Envoyer" at bounding box center [422, 262] width 34 height 14
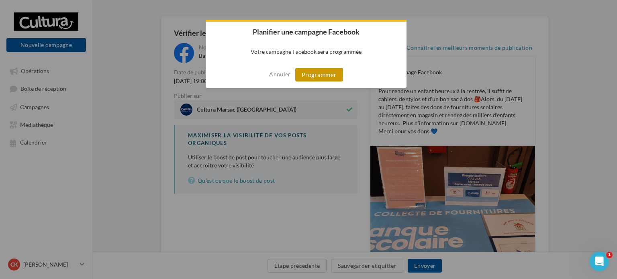
click at [328, 77] on button "Programmer" at bounding box center [319, 75] width 48 height 14
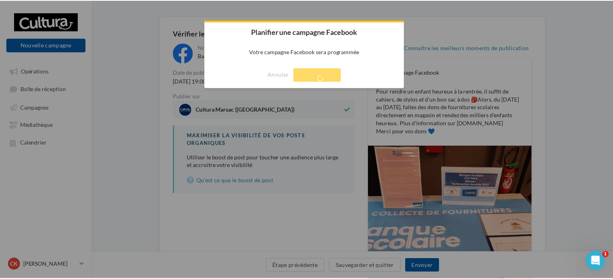
scroll to position [13, 0]
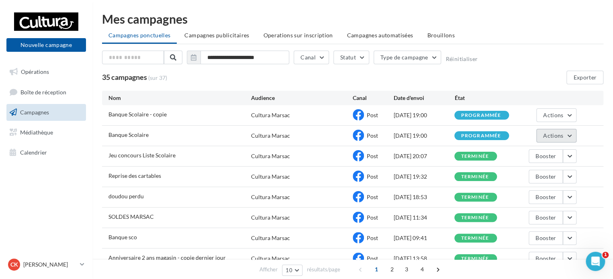
click at [564, 134] on button "Actions" at bounding box center [556, 136] width 40 height 14
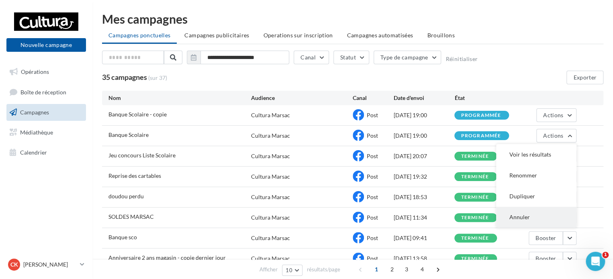
click at [525, 214] on button "Annuler" at bounding box center [536, 217] width 80 height 21
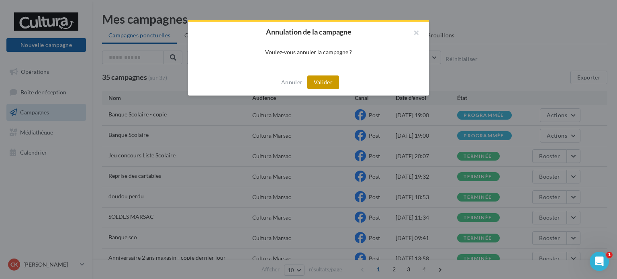
click at [328, 83] on button "Valider" at bounding box center [323, 82] width 32 height 14
